Goal: Manage account settings

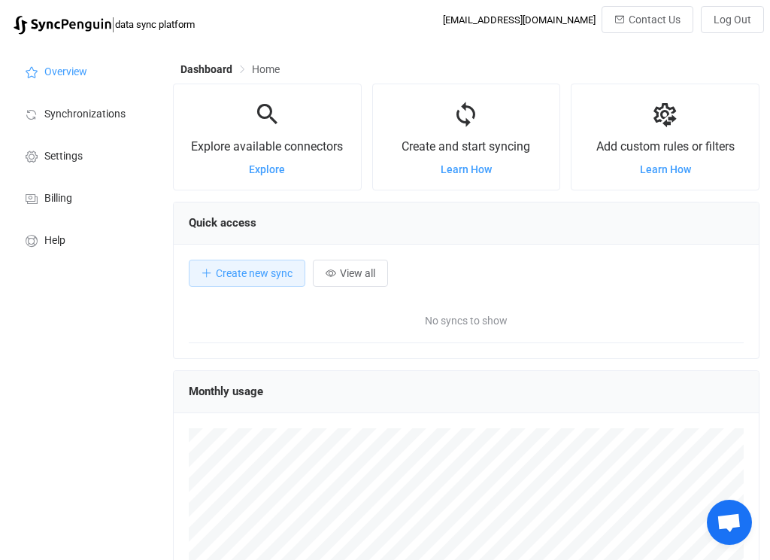
scroll to position [292, 587]
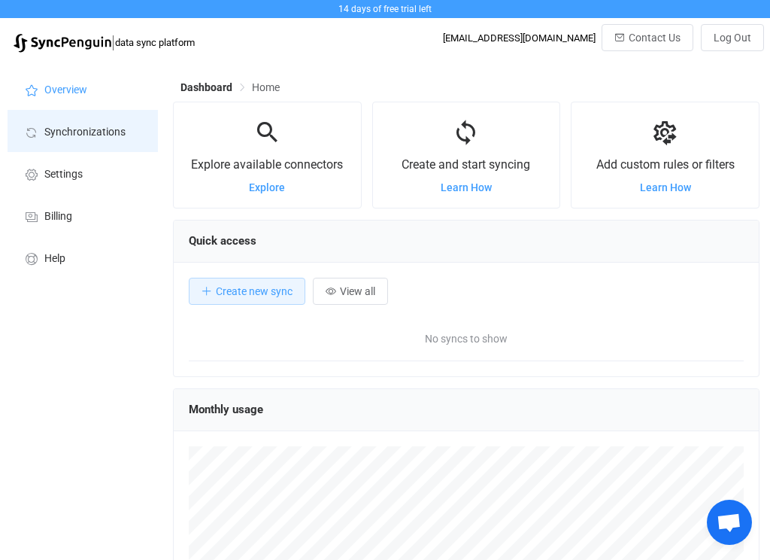
click at [115, 148] on li "Synchronizations" at bounding box center [83, 131] width 150 height 42
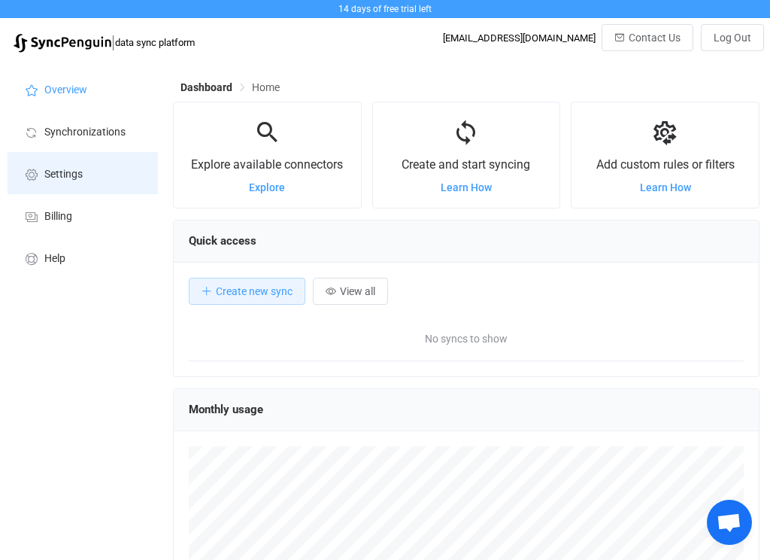
click at [81, 175] on span "Settings" at bounding box center [63, 175] width 38 height 12
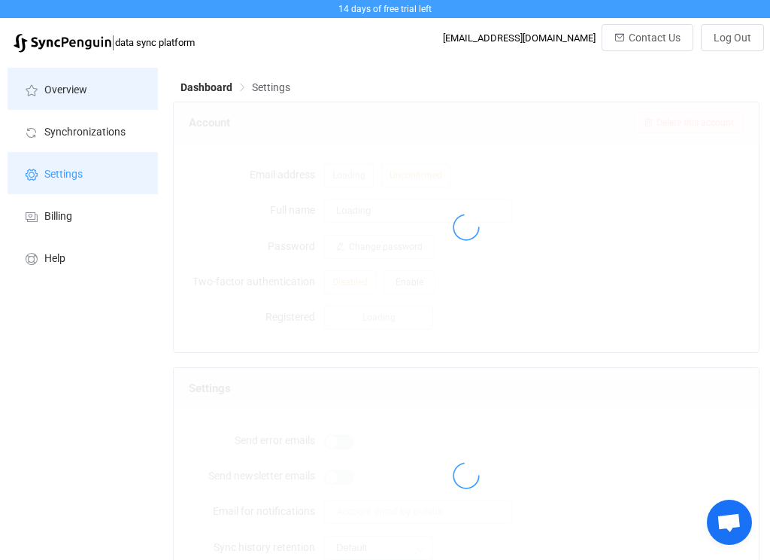
type input "Red Hot Monde Magazine"
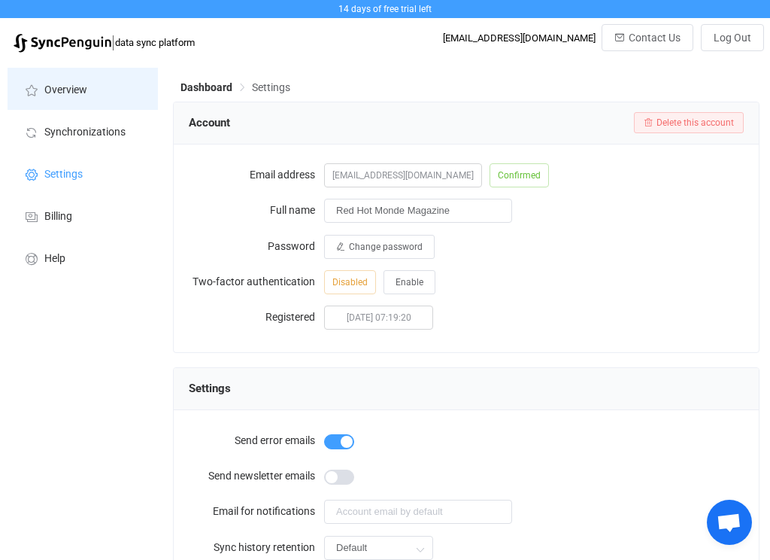
click at [80, 93] on span "Overview" at bounding box center [65, 90] width 43 height 12
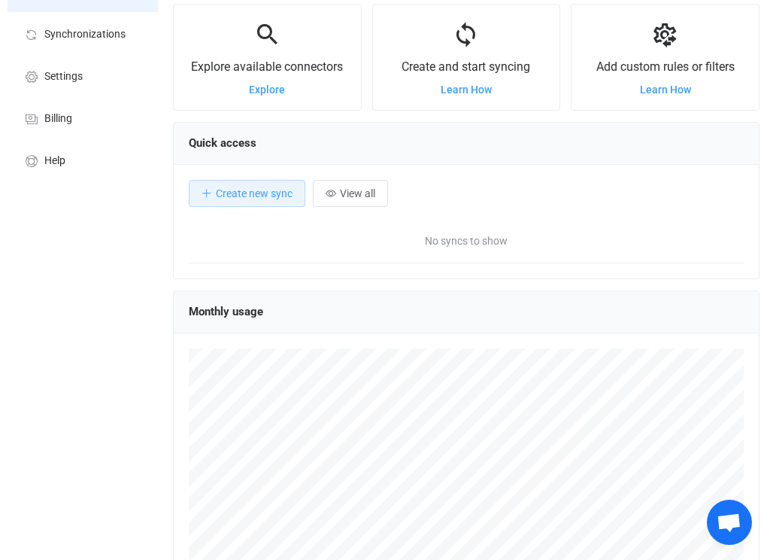
scroll to position [94, 0]
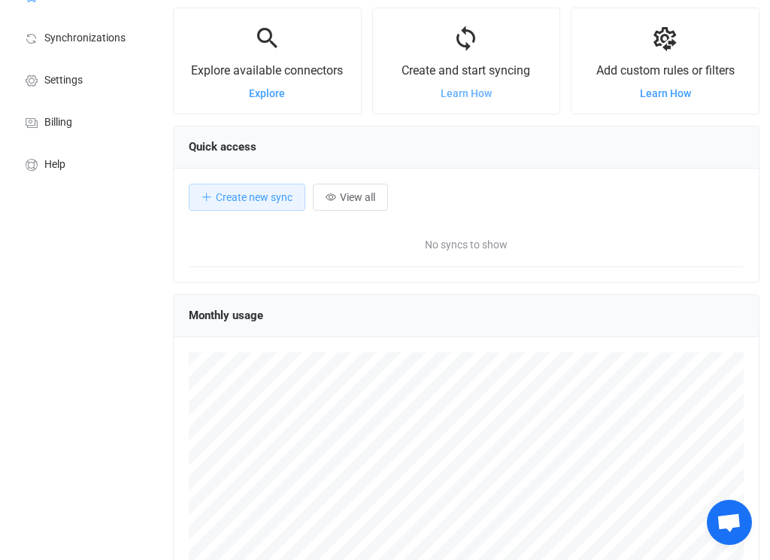
click at [463, 99] on span "Learn How" at bounding box center [466, 93] width 51 height 12
